Goal: Task Accomplishment & Management: Manage account settings

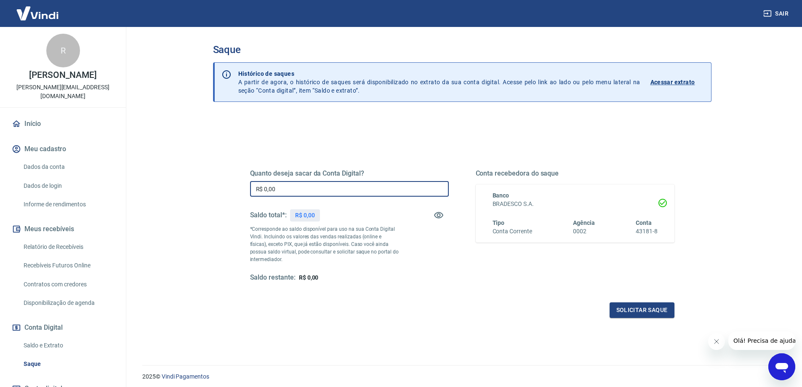
click at [295, 183] on input "R$ 0,00" at bounding box center [349, 189] width 199 height 16
click at [293, 186] on input "R$ 0,00" at bounding box center [349, 189] width 199 height 16
